Goal: Information Seeking & Learning: Learn about a topic

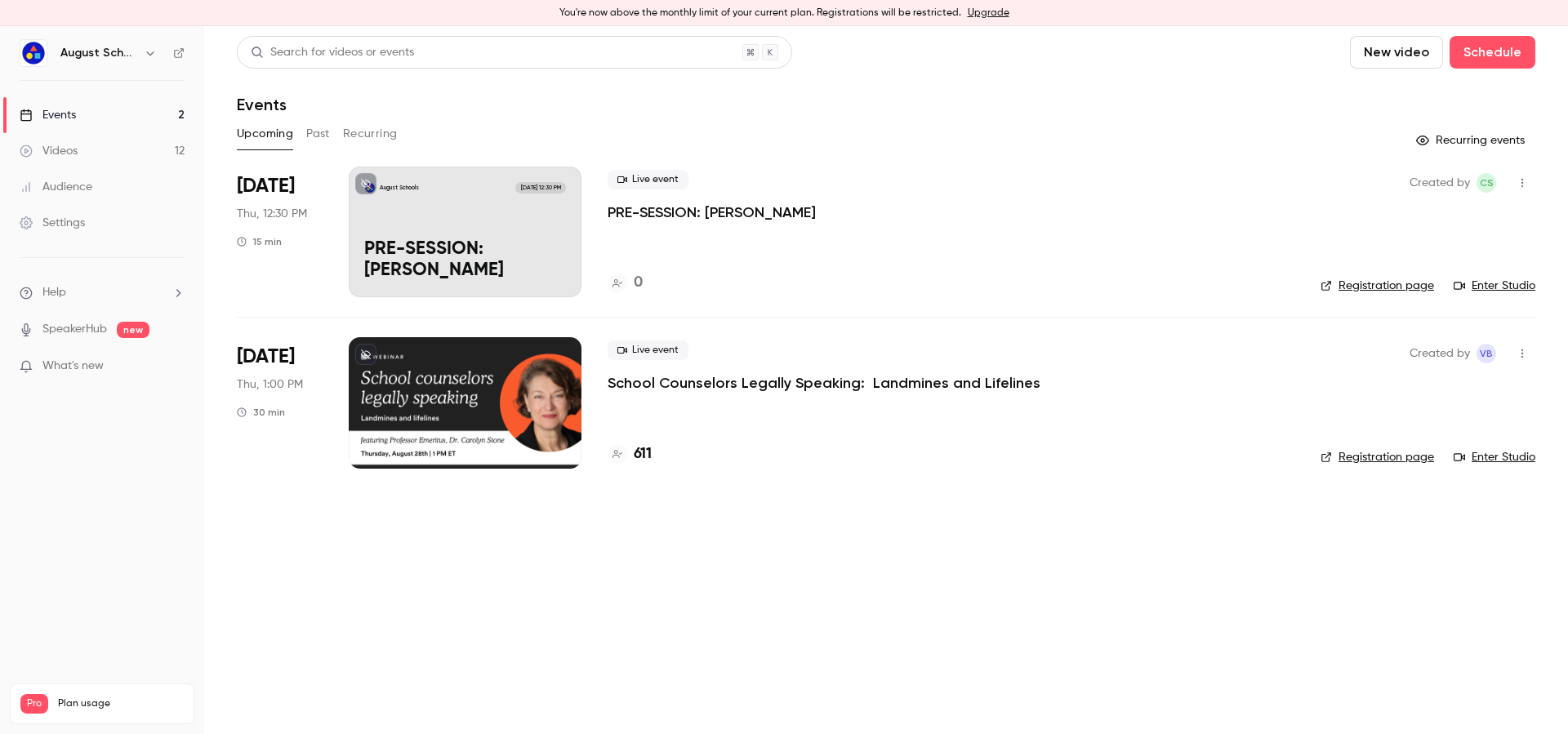
click at [630, 448] on div "611" at bounding box center [630, 454] width 44 height 22
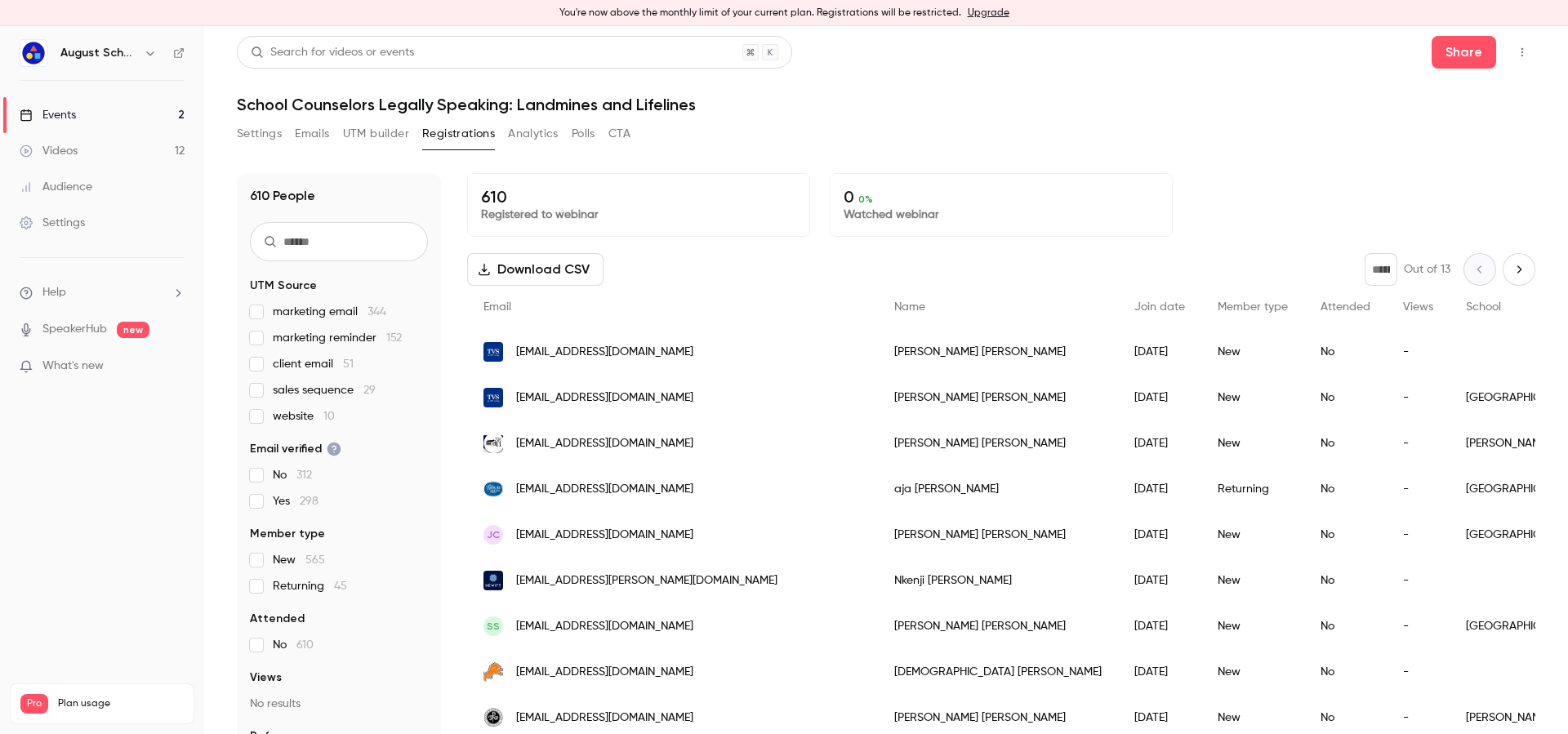
click at [301, 396] on span "sales sequence 29" at bounding box center [324, 390] width 103 height 17
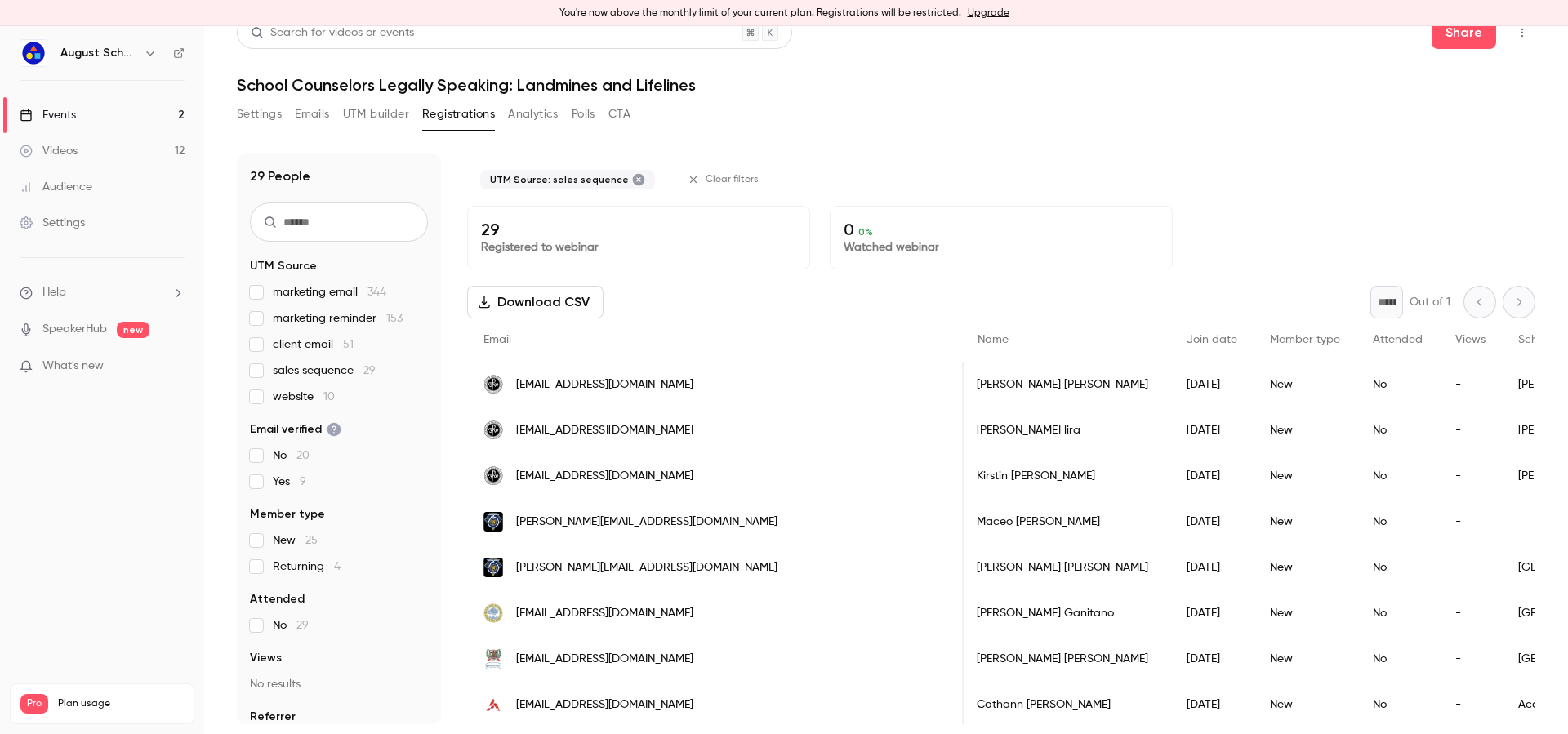
click at [1486, 309] on div "* Out of 1" at bounding box center [1453, 301] width 165 height 32
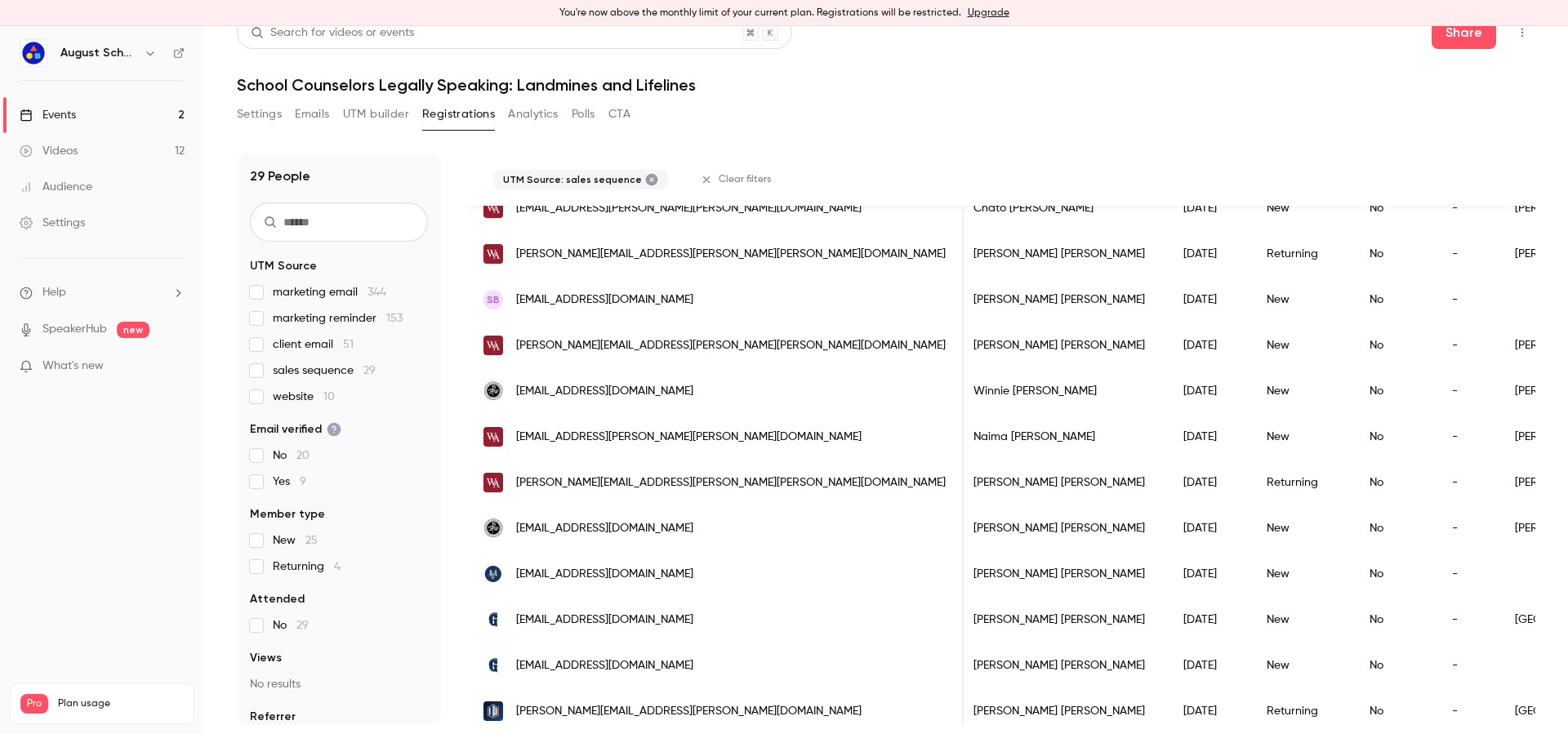
scroll to position [975, 0]
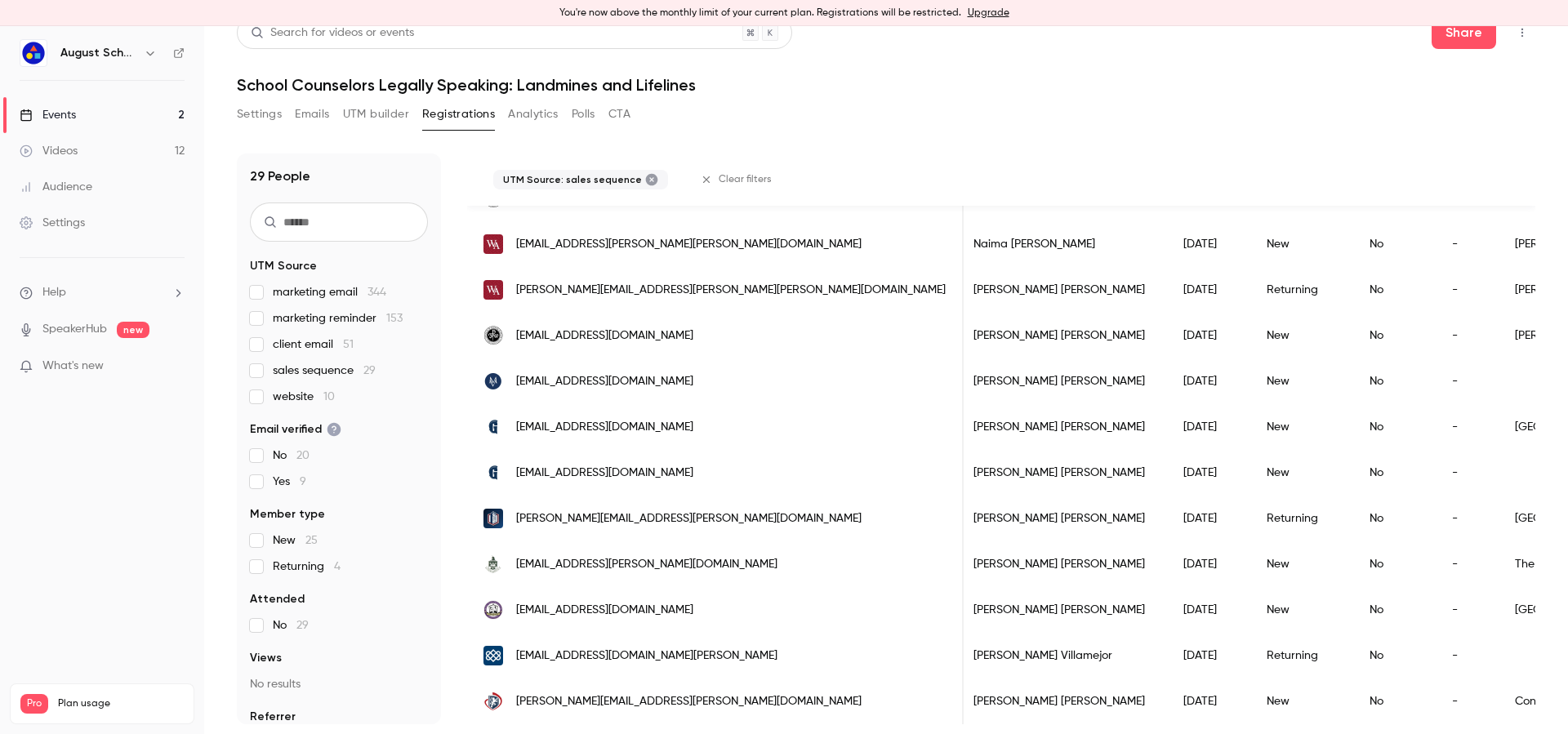
click at [290, 364] on span "sales sequence 29" at bounding box center [324, 371] width 103 height 17
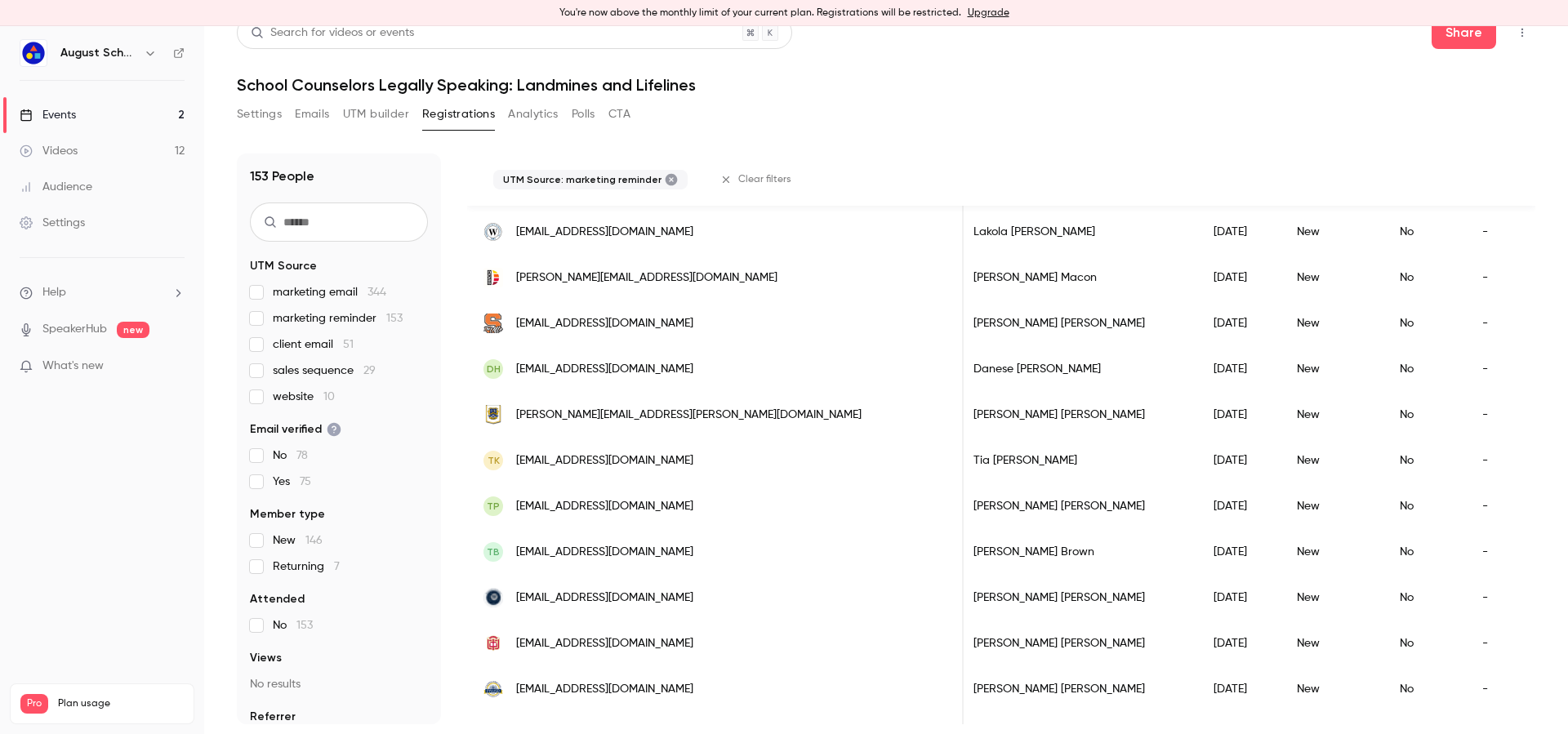
click at [254, 283] on fieldset "UTM Source marketing email 344 marketing reminder 153 client email 51 sales seq…" at bounding box center [338, 331] width 178 height 147
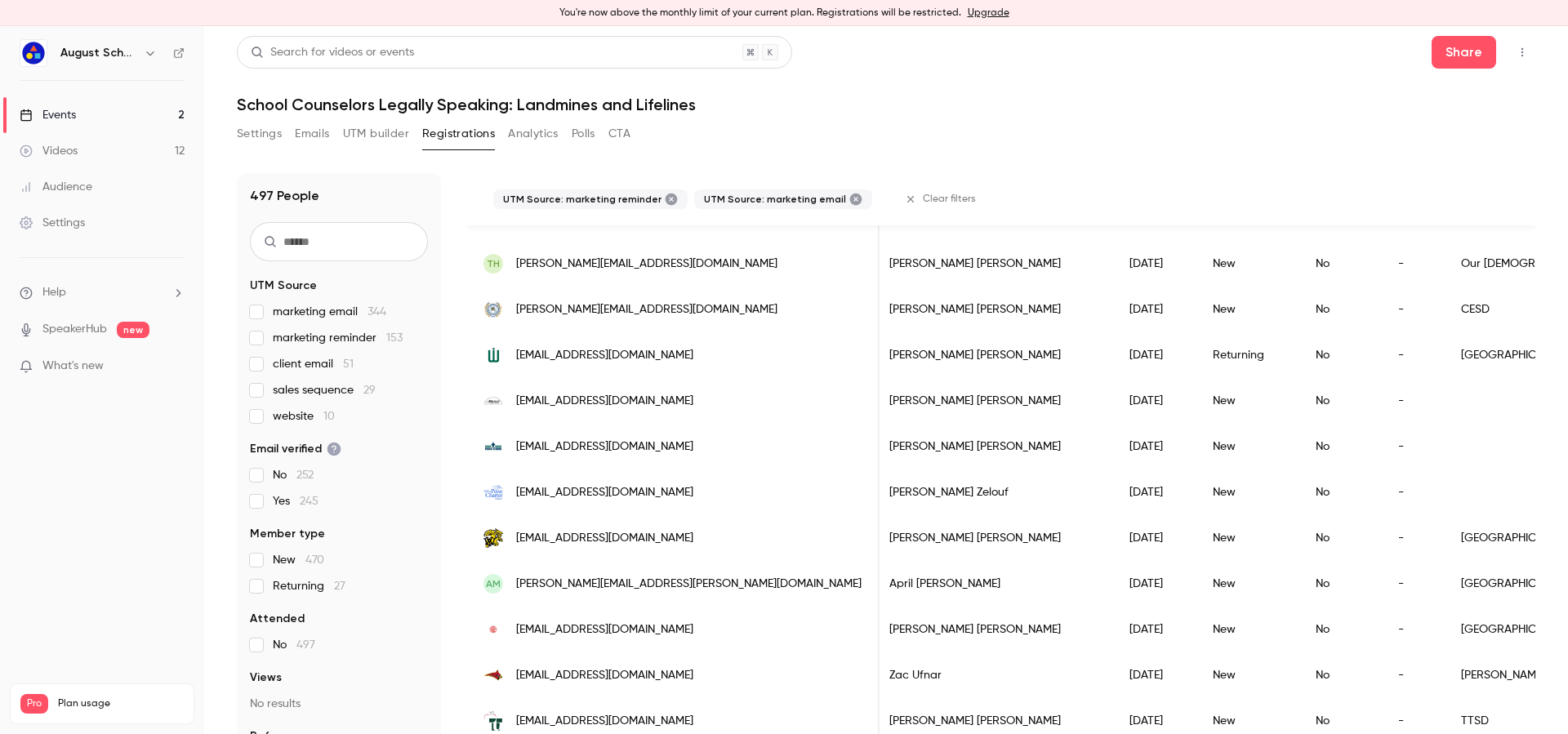
scroll to position [1935, 0]
click at [307, 364] on span "client email 51" at bounding box center [314, 363] width 81 height 17
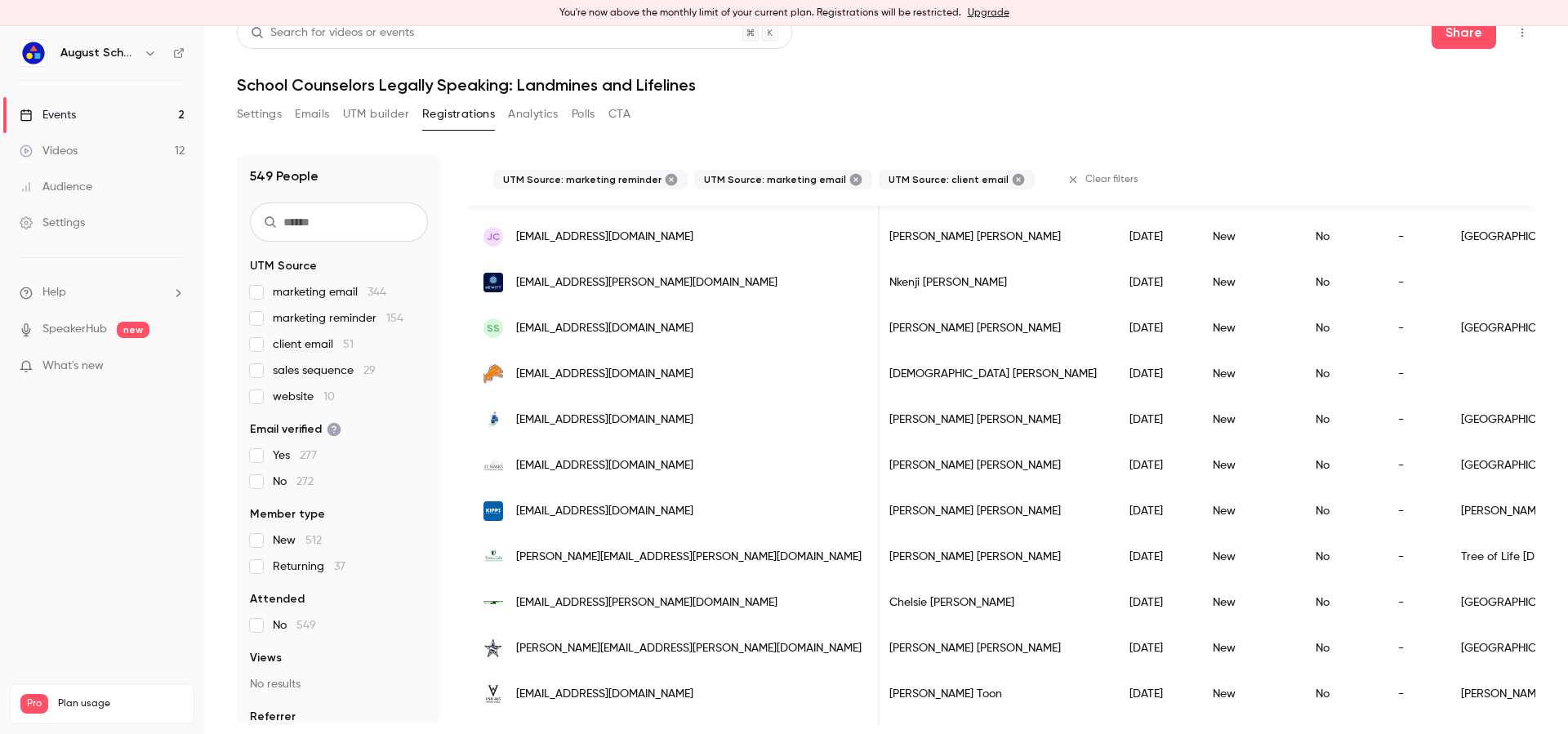
scroll to position [47, 0]
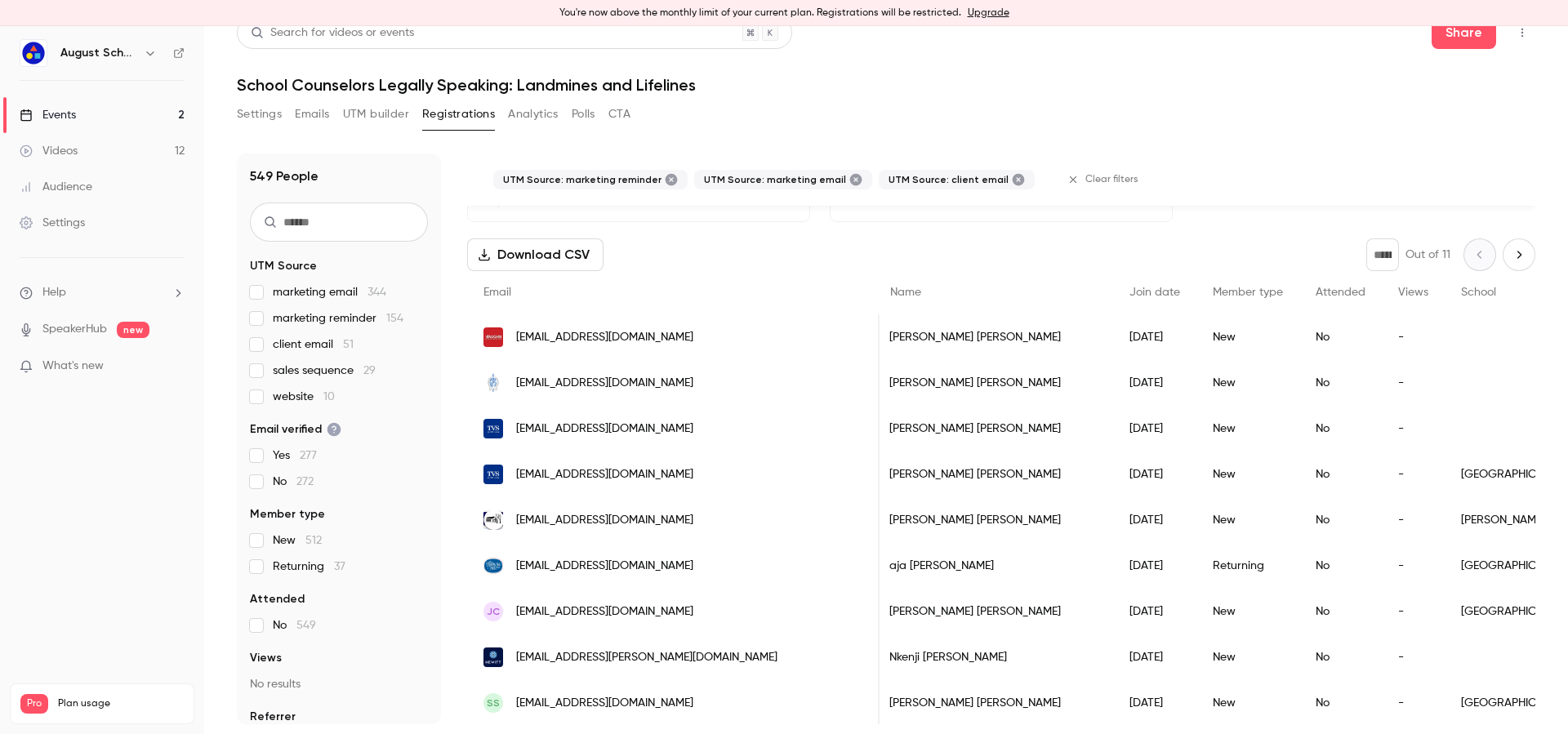
click at [357, 371] on span "sales sequence 29" at bounding box center [324, 371] width 103 height 17
click at [309, 390] on span "website 10" at bounding box center [304, 397] width 62 height 17
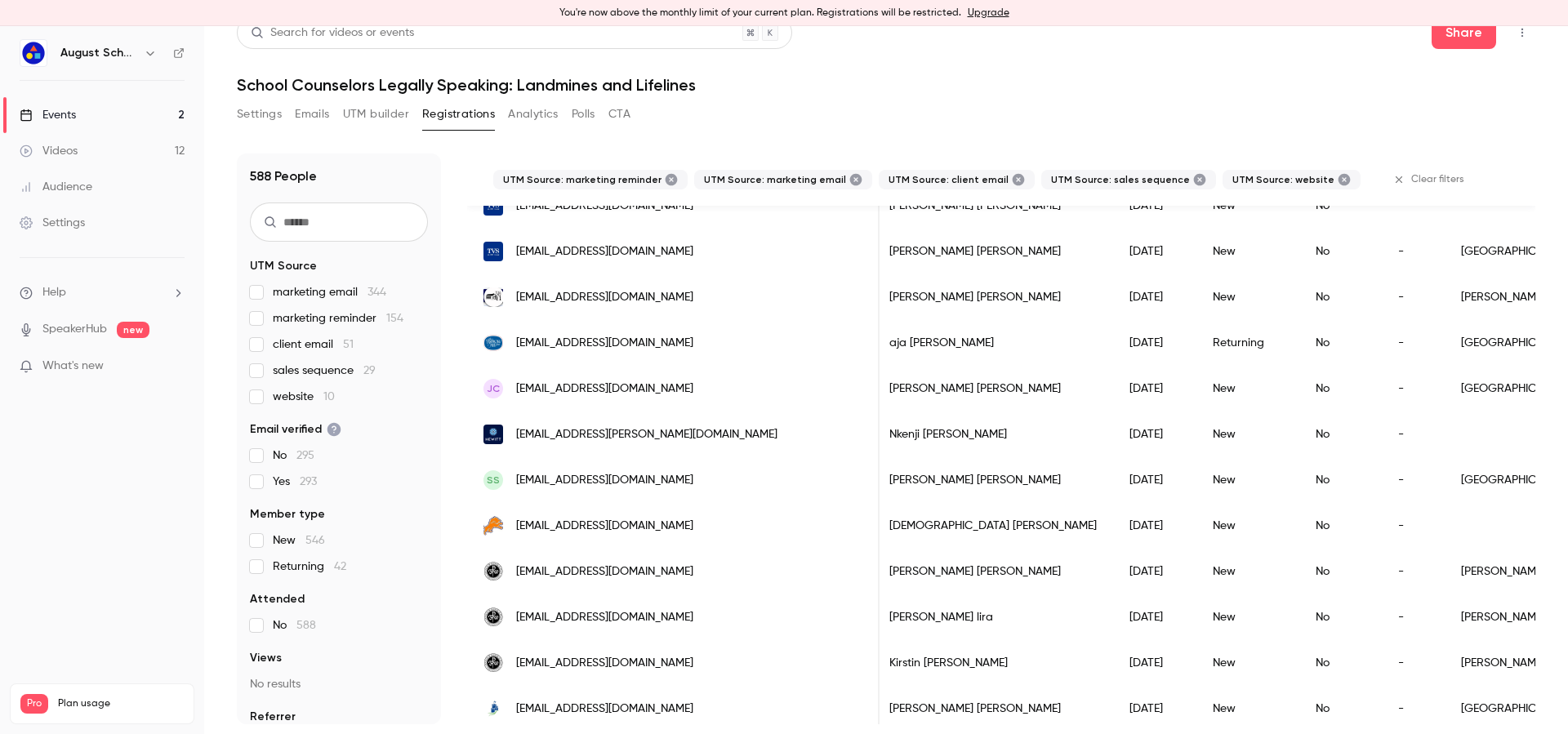
scroll to position [0, 0]
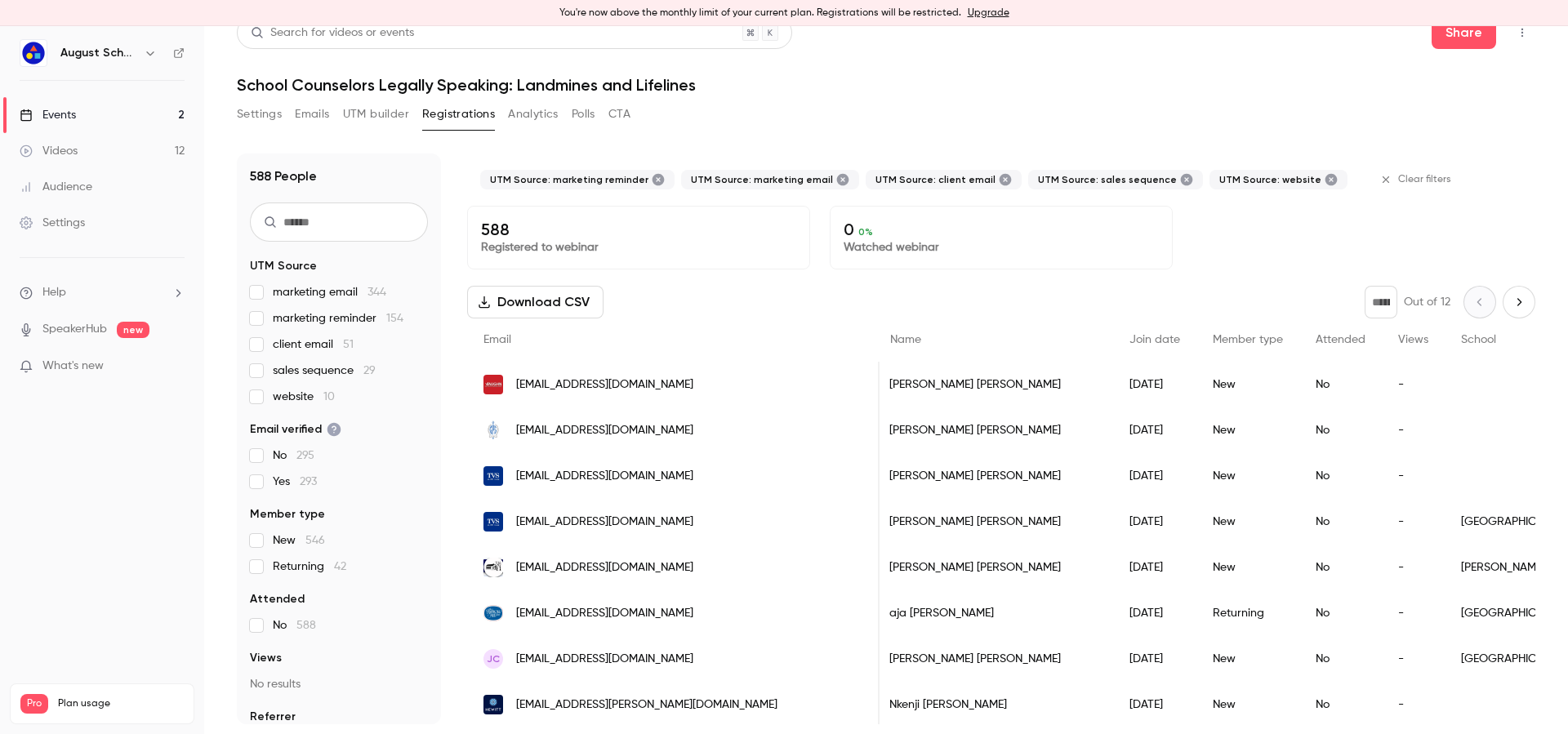
click at [1507, 304] on button "Next page" at bounding box center [1519, 301] width 33 height 32
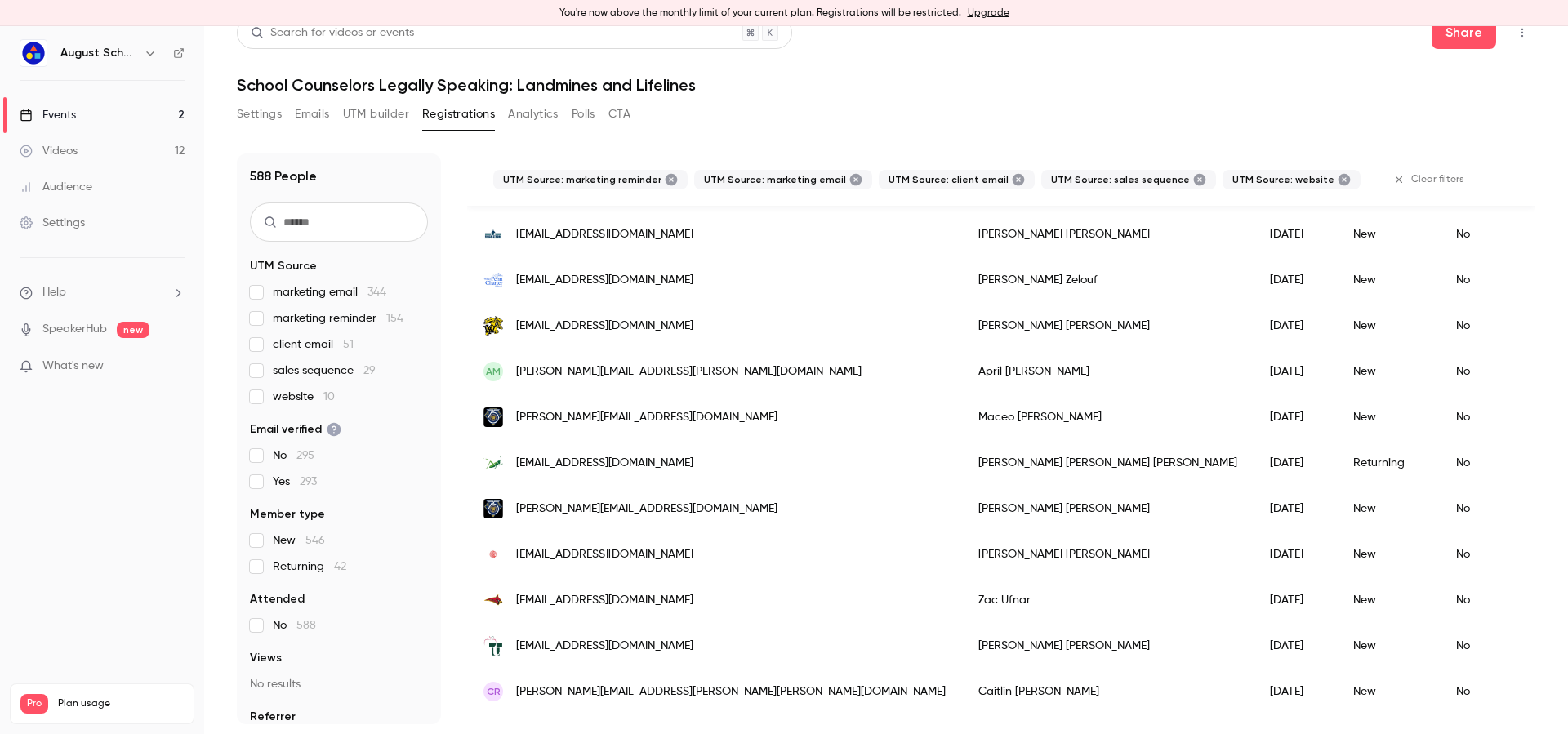
scroll to position [40, 0]
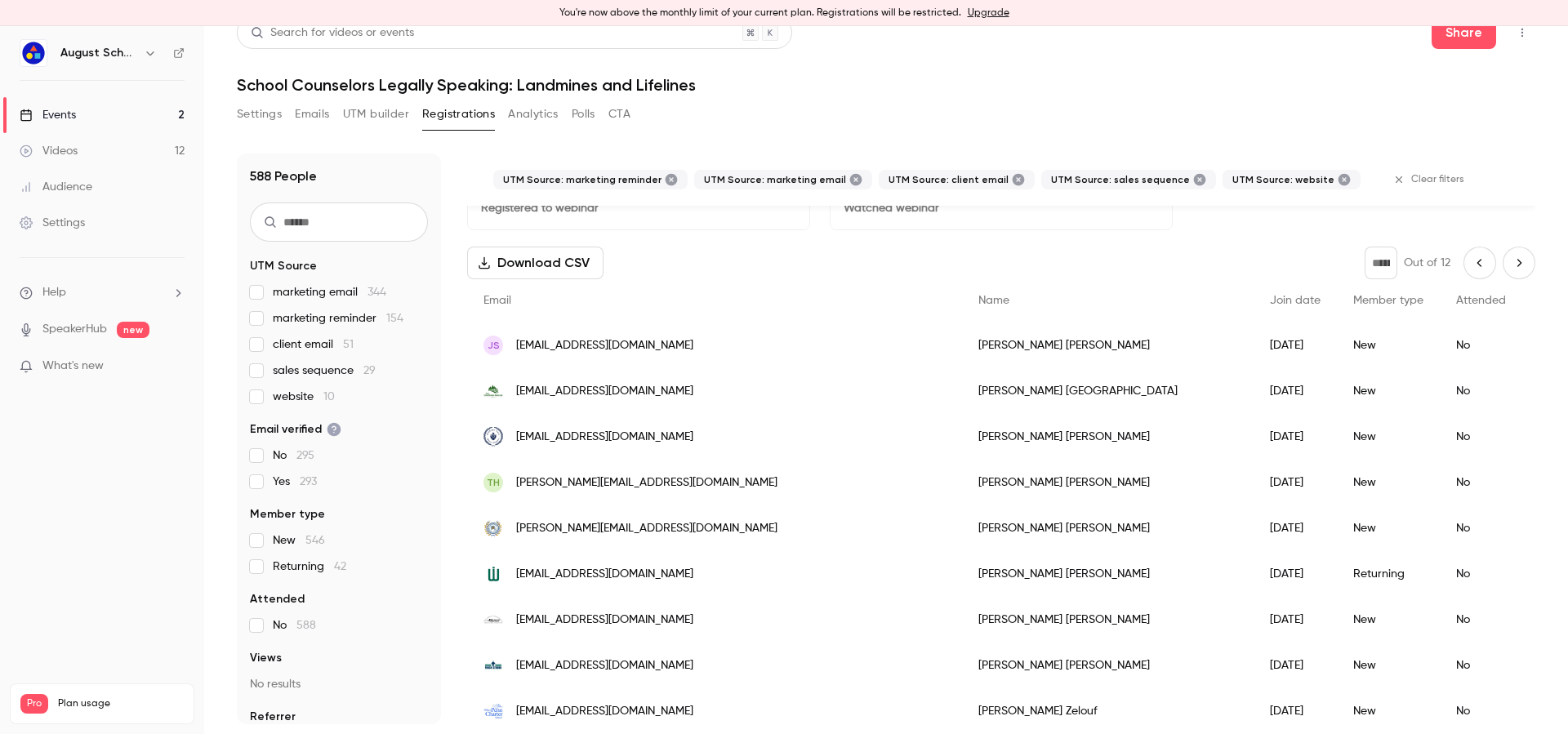
click at [1510, 260] on icon "Next page" at bounding box center [1519, 263] width 18 height 13
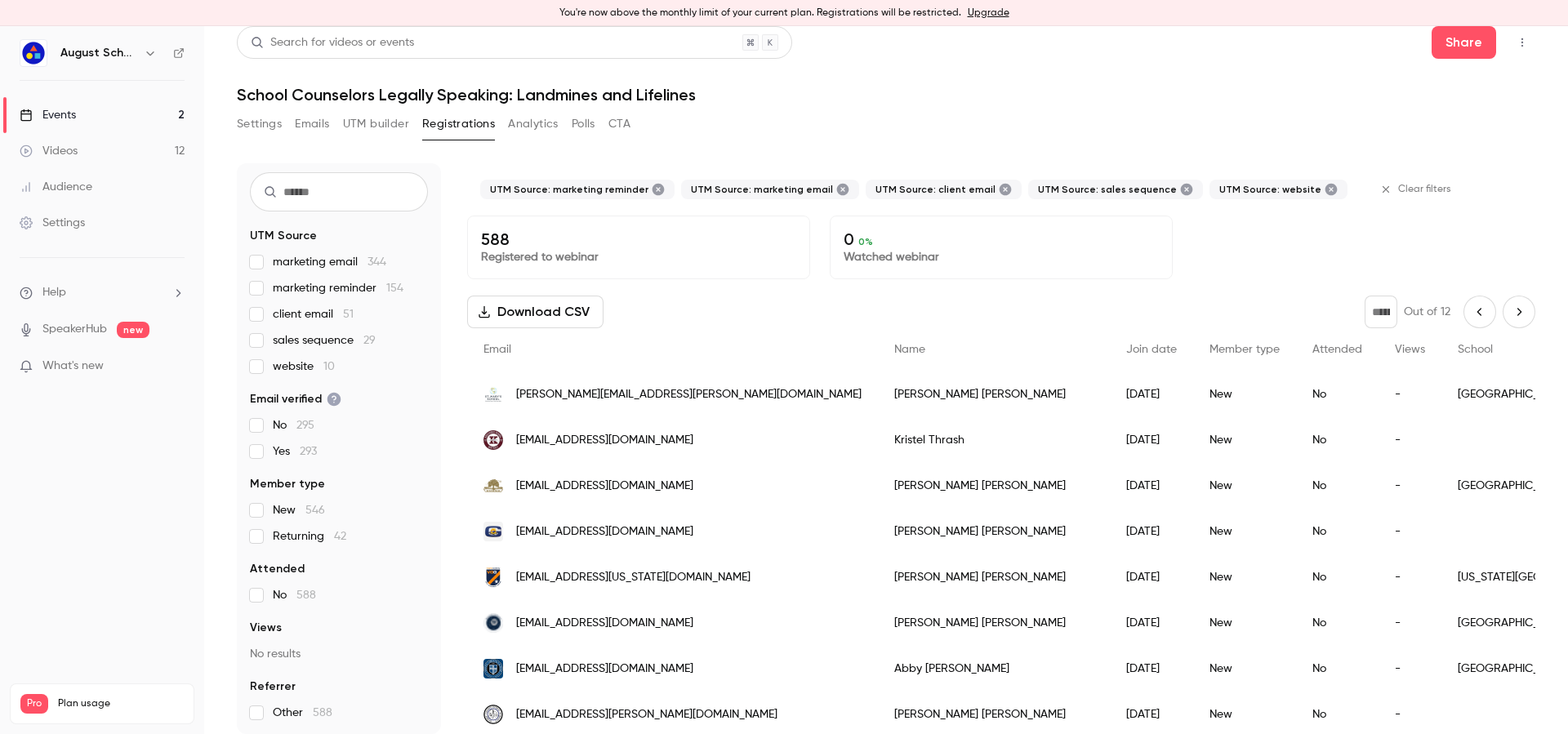
scroll to position [0, 0]
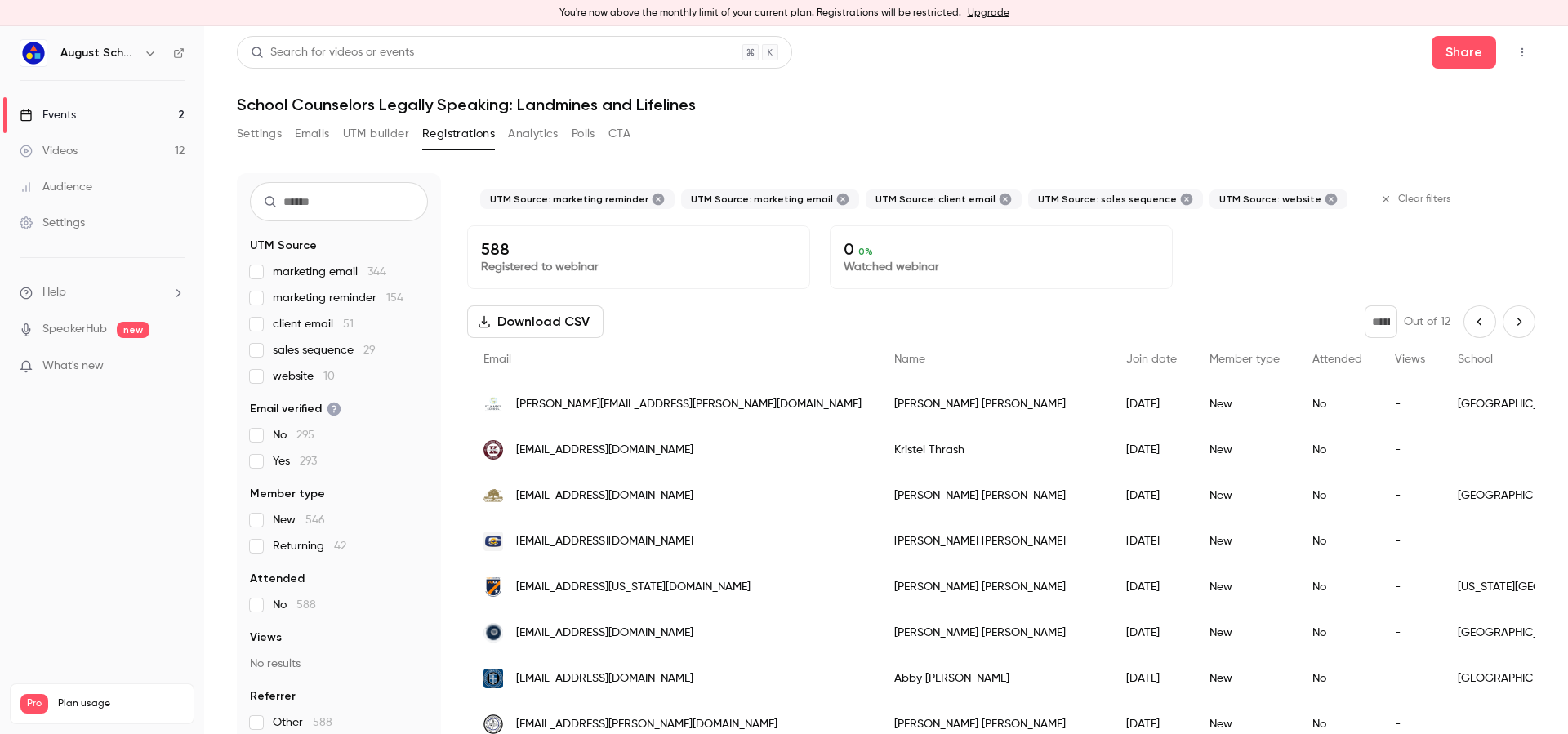
click at [1503, 314] on button "Next page" at bounding box center [1519, 321] width 33 height 32
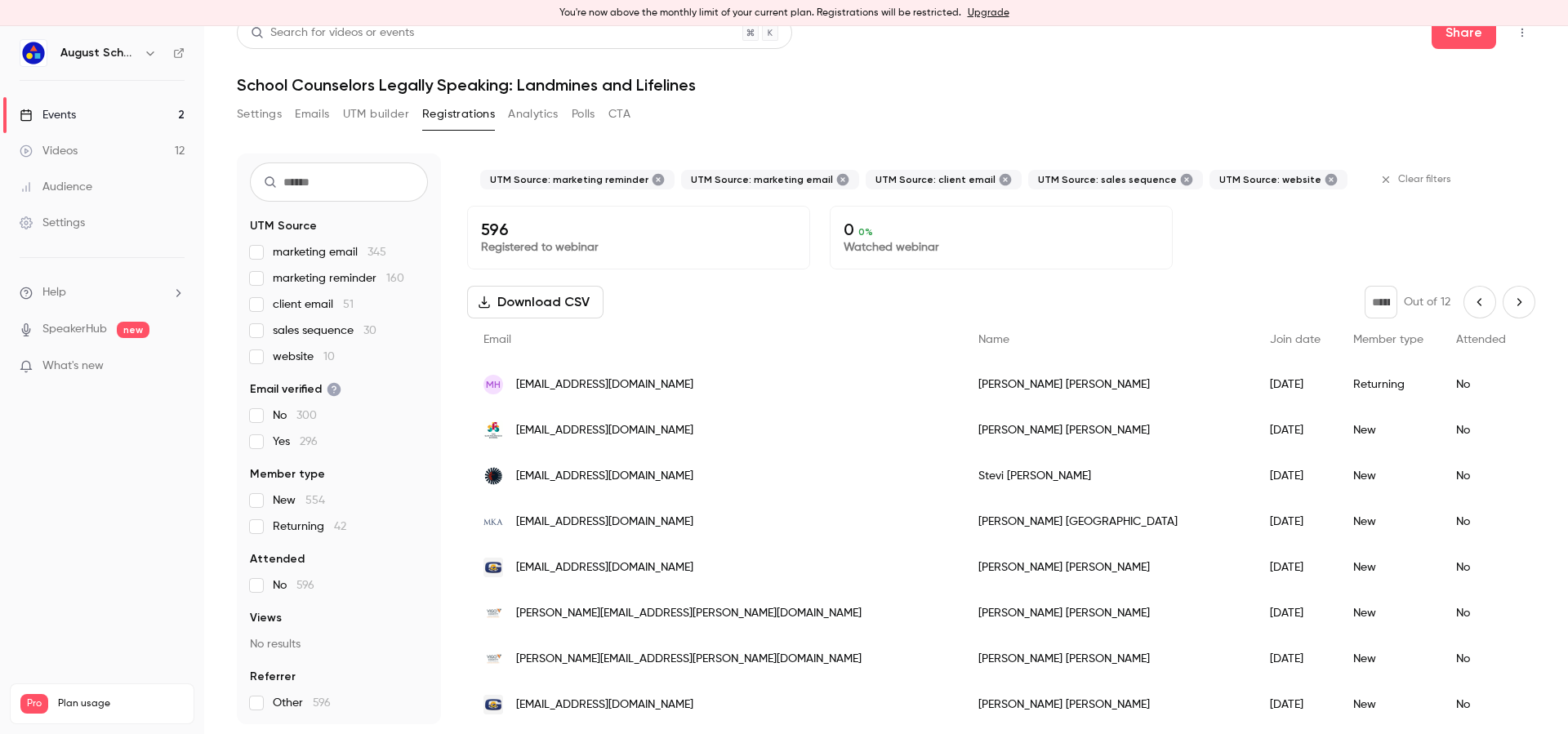
click at [1503, 289] on button "Next page" at bounding box center [1519, 301] width 33 height 32
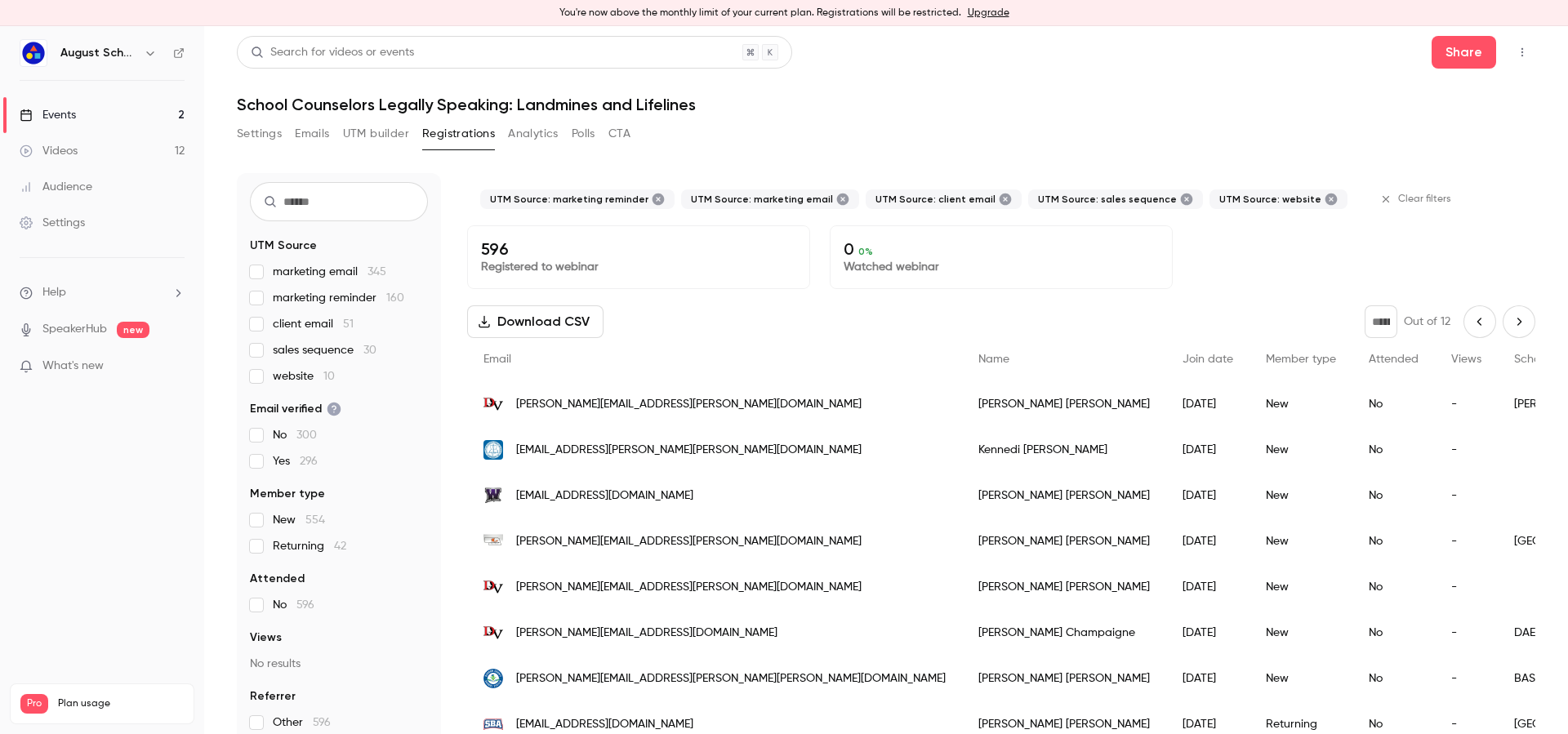
click at [1503, 310] on button "Next page" at bounding box center [1519, 321] width 33 height 32
type input "*"
